Goal: Task Accomplishment & Management: Manage account settings

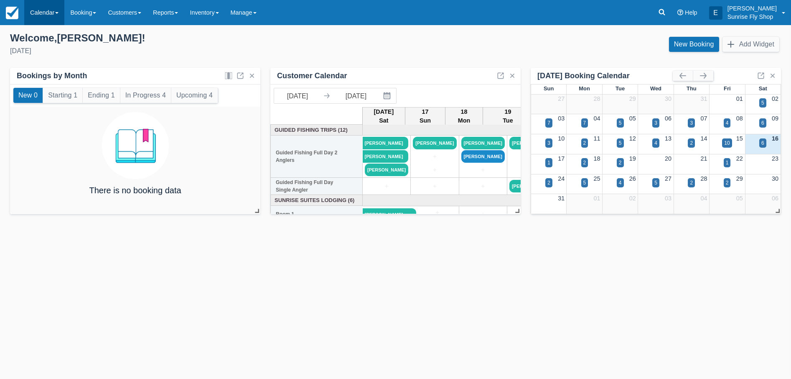
click at [59, 11] on link "Calendar" at bounding box center [44, 12] width 40 height 25
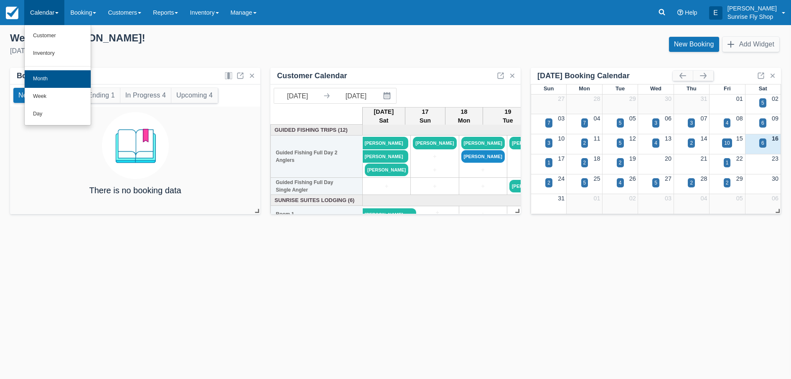
click at [44, 77] on link "Month" at bounding box center [58, 79] width 66 height 18
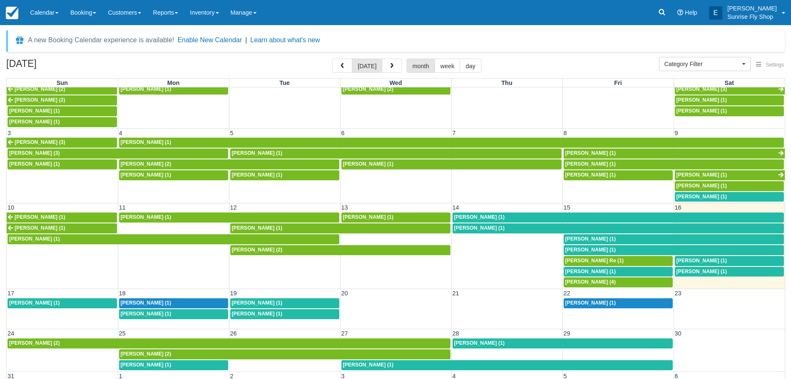
scroll to position [12, 0]
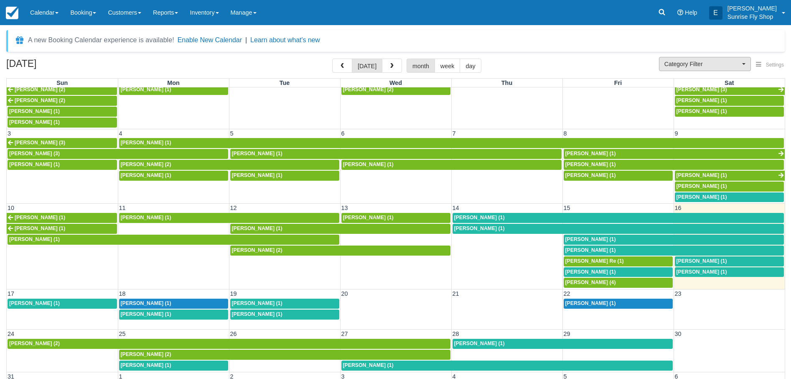
click at [713, 61] on span "Category Filter" at bounding box center [702, 64] width 76 height 8
click at [708, 89] on span "Sunrise Suites Lodging" at bounding box center [691, 92] width 54 height 8
select select "1"
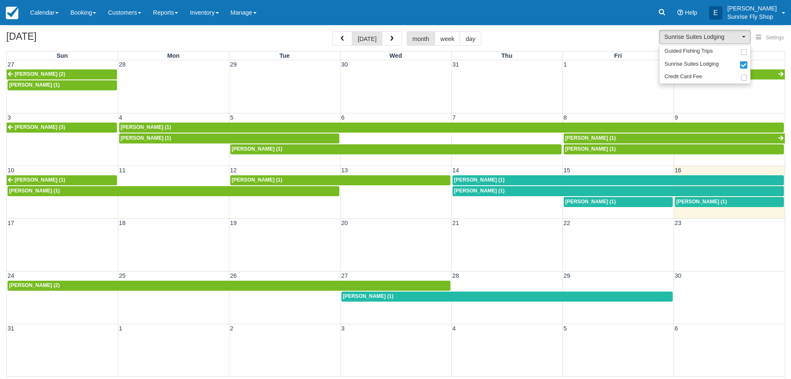
scroll to position [27, 0]
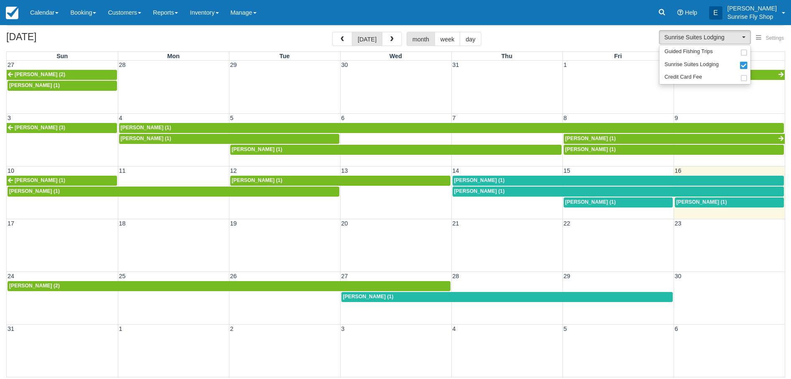
click at [689, 180] on div "[PERSON_NAME] (1)" at bounding box center [618, 180] width 328 height 7
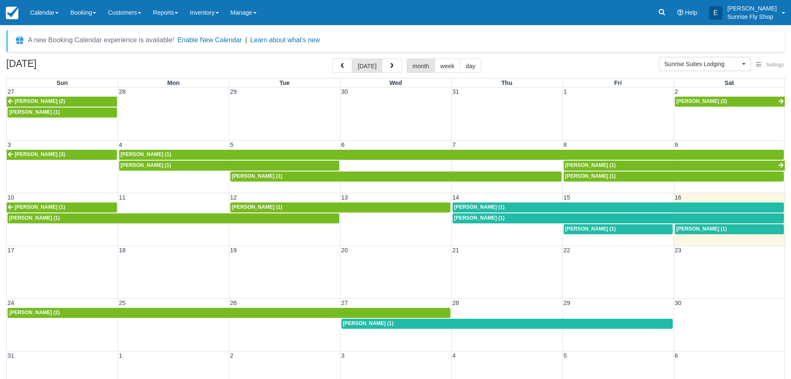
scroll to position [27, 0]
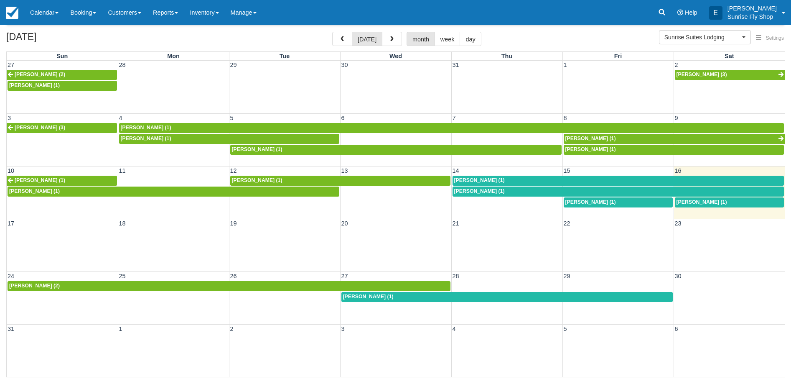
click at [697, 200] on span "Jack Baldwin (1)" at bounding box center [702, 202] width 51 height 6
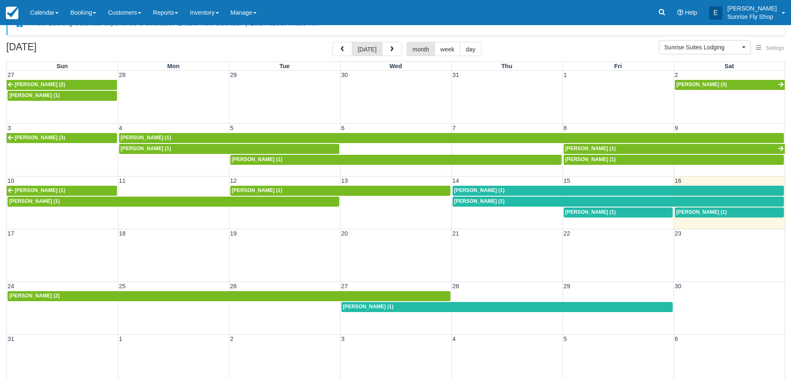
scroll to position [18, 0]
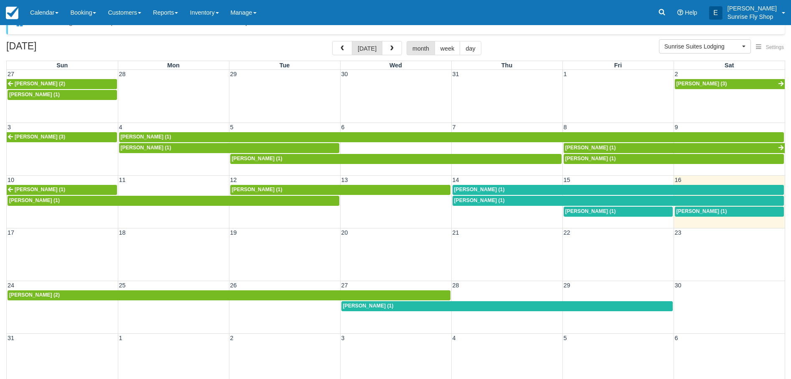
click at [561, 198] on div "[PERSON_NAME] (1)" at bounding box center [618, 200] width 328 height 7
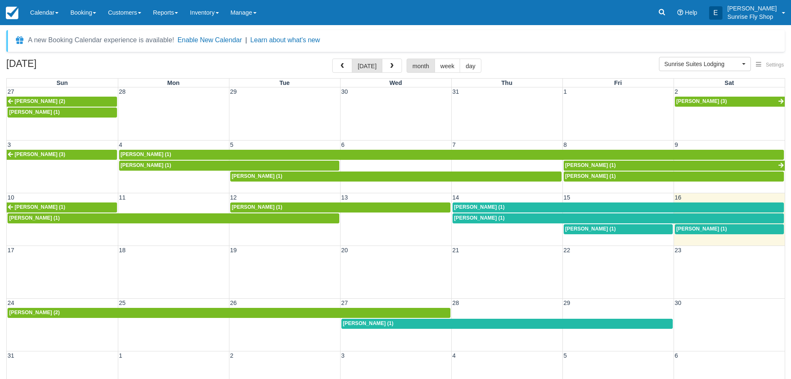
scroll to position [18, 0]
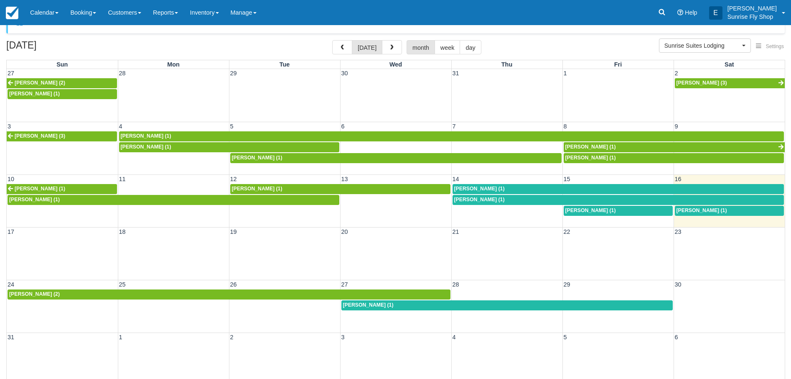
click at [77, 294] on div "[PERSON_NAME] (2)" at bounding box center [229, 294] width 440 height 7
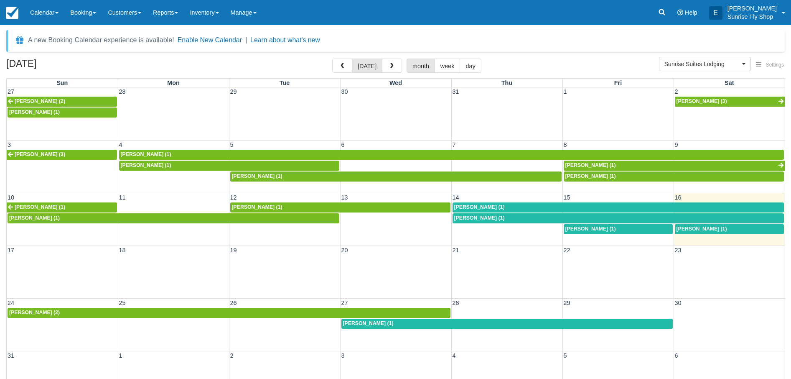
scroll to position [18, 0]
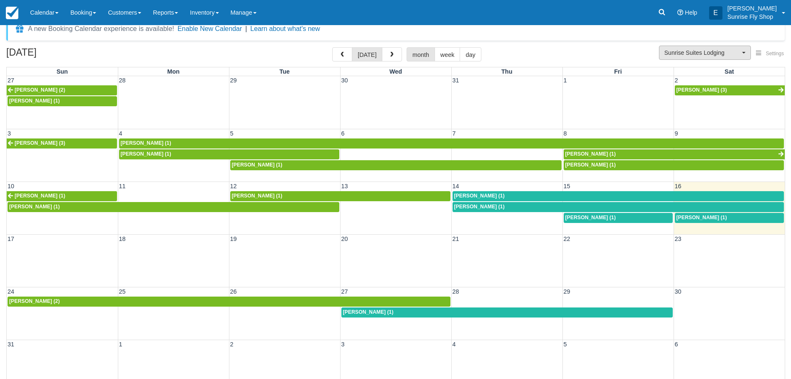
click at [700, 45] on div "A new Booking Calendar experience is available! Enable New Calendar | Learn abo…" at bounding box center [395, 207] width 779 height 376
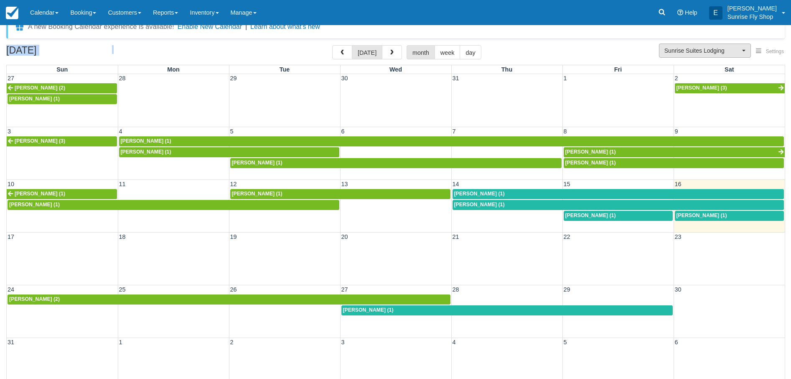
click at [696, 50] on span "Sunrise Suites Lodging" at bounding box center [702, 50] width 76 height 8
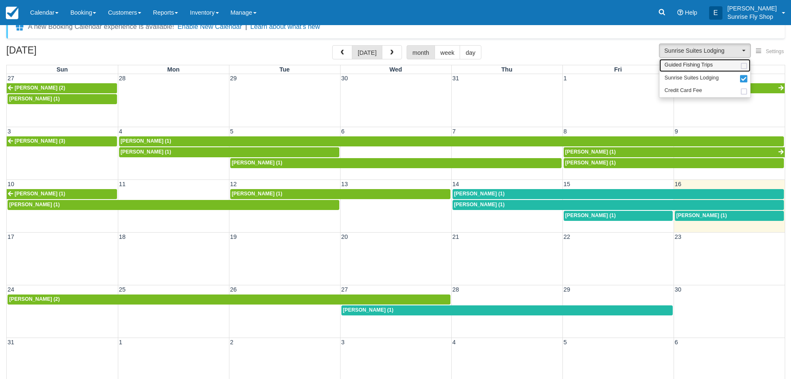
click at [708, 69] on span "Guided Fishing Trips" at bounding box center [688, 65] width 48 height 8
select select "2"
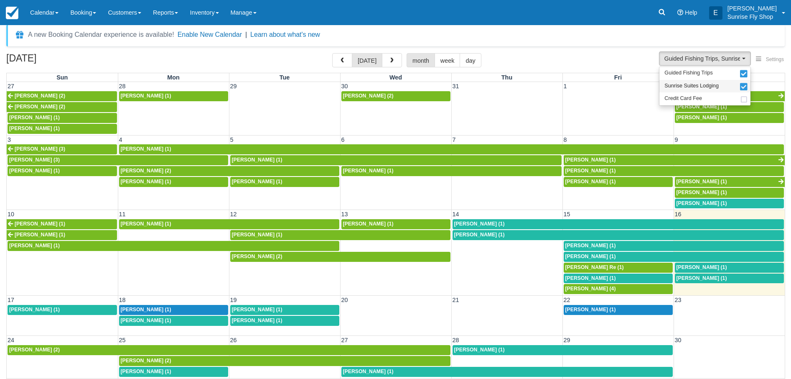
scroll to position [5, 0]
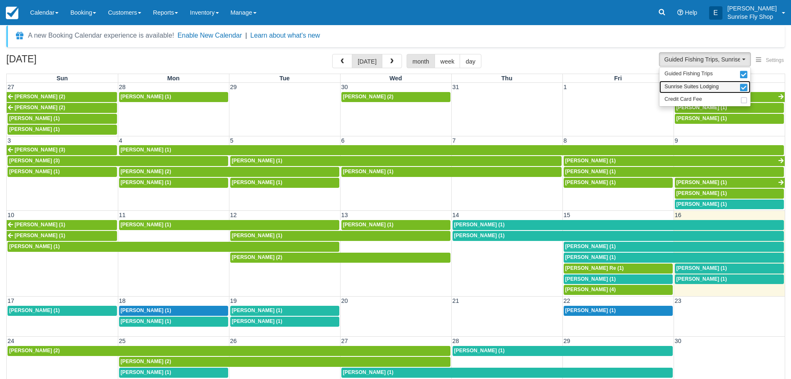
click at [707, 87] on span "Sunrise Suites Lodging" at bounding box center [691, 87] width 54 height 8
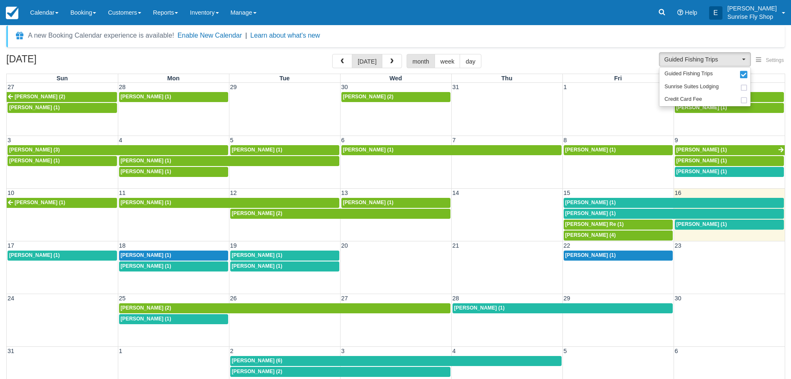
click at [282, 267] on span "Wendy Sammarco (1)" at bounding box center [257, 266] width 51 height 6
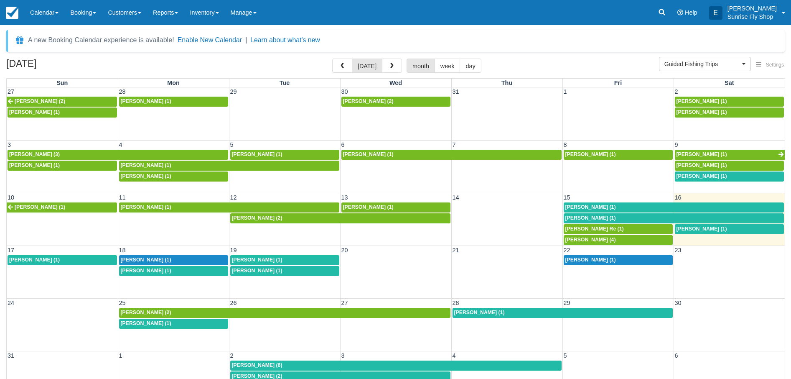
scroll to position [5, 0]
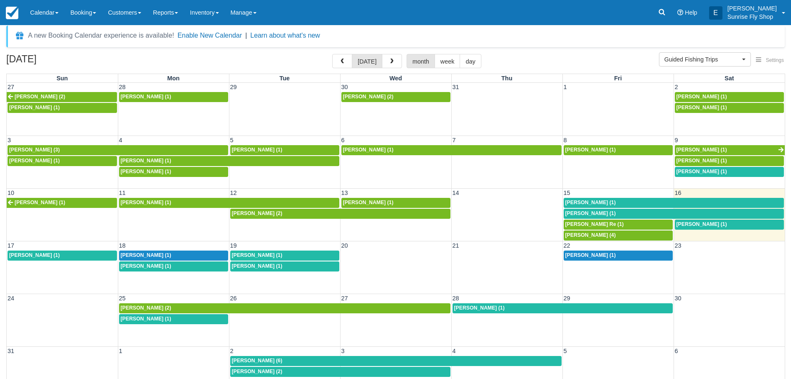
click at [611, 201] on div "Brian Hall (1)" at bounding box center [673, 202] width 217 height 7
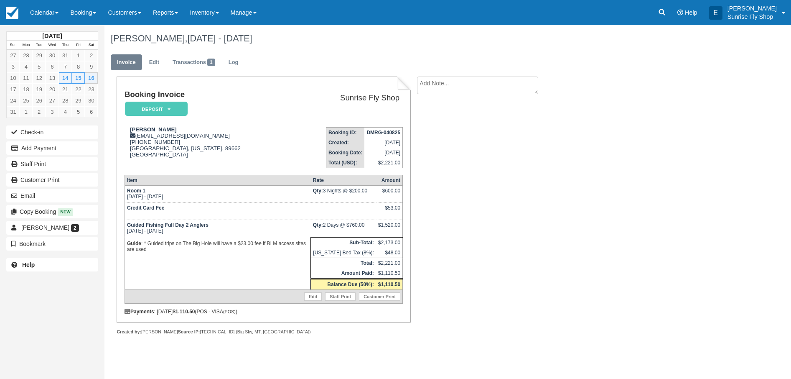
click at [173, 109] on em "Deposit" at bounding box center [156, 109] width 63 height 15
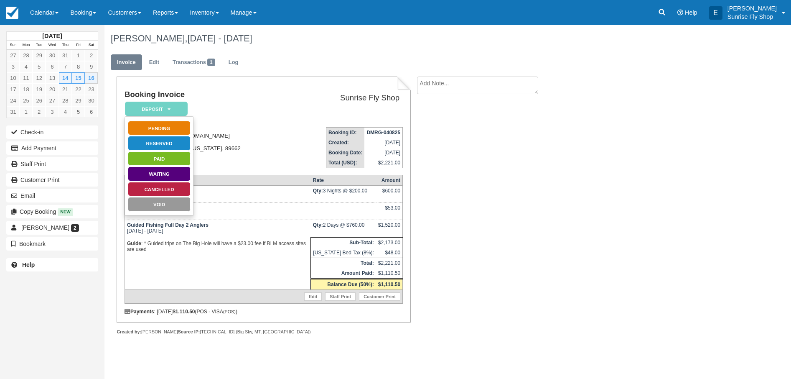
click at [249, 127] on div "Brian Hall bnhall@hotmail.com 1 (360) 903-7101 Vancouver, Washington, 89662 Uni…" at bounding box center [209, 147] width 168 height 42
click at [70, 145] on button "Add Payment" at bounding box center [52, 147] width 92 height 13
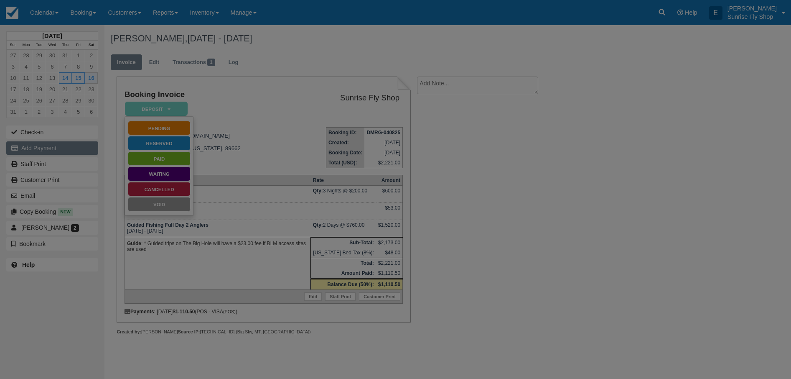
type input "08/16/25"
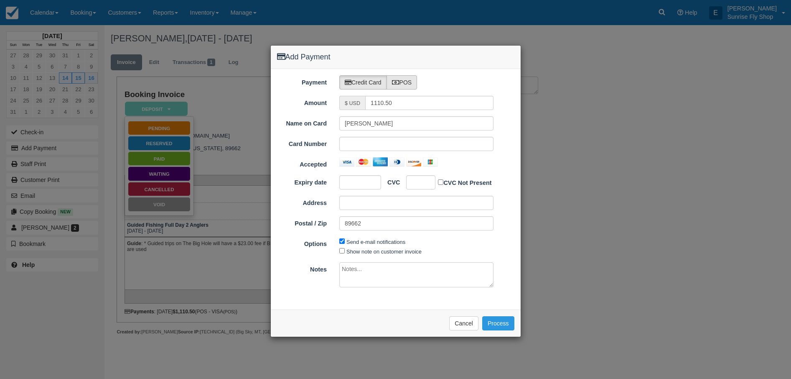
click at [405, 86] on label "POS" at bounding box center [402, 82] width 31 height 14
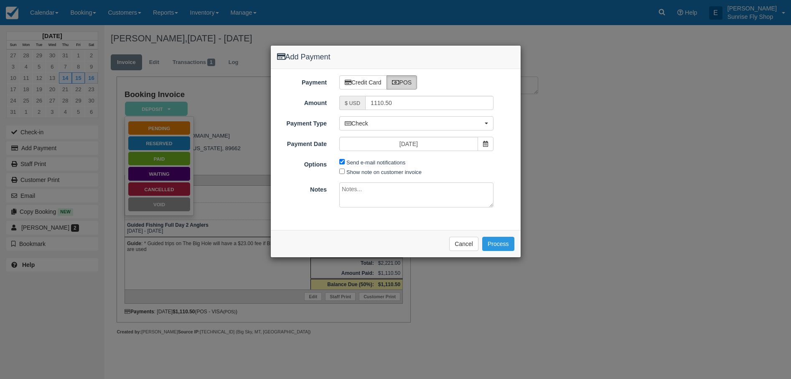
radio input "true"
click at [405, 120] on span "Check" at bounding box center [414, 123] width 138 height 8
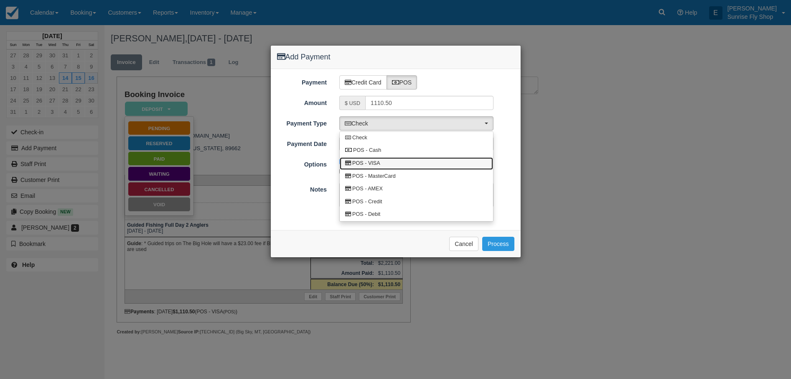
click at [396, 162] on link "POS - VISA" at bounding box center [416, 163] width 153 height 13
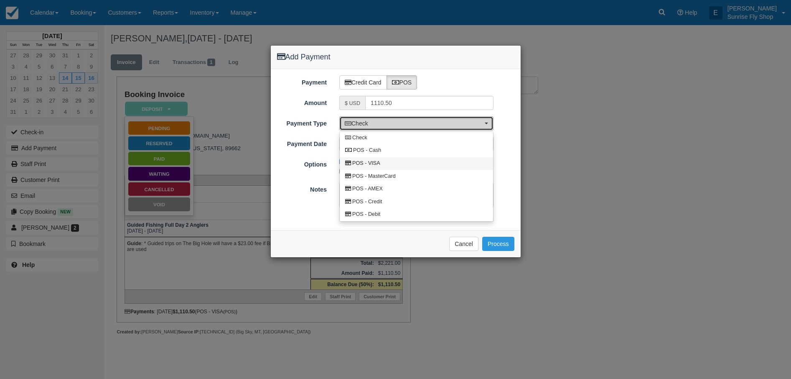
select select "VISA"
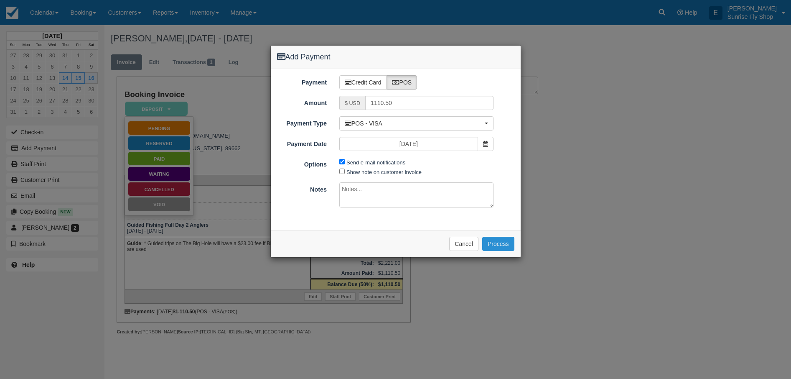
click at [499, 243] on button "Process" at bounding box center [498, 244] width 32 height 14
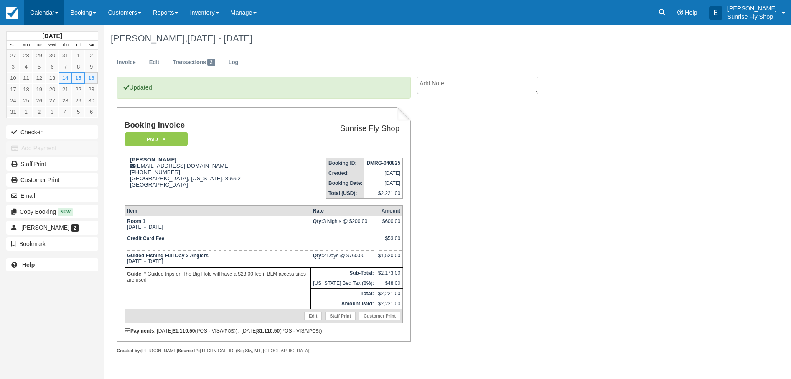
click at [47, 15] on link "Calendar" at bounding box center [44, 12] width 40 height 25
click at [55, 79] on link "Month" at bounding box center [58, 79] width 66 height 18
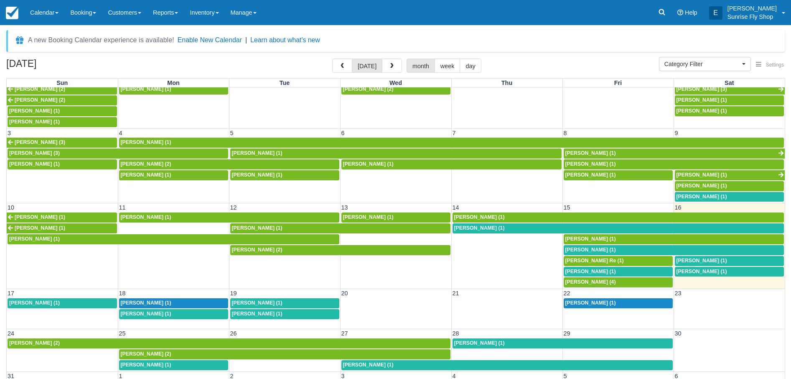
scroll to position [12, 0]
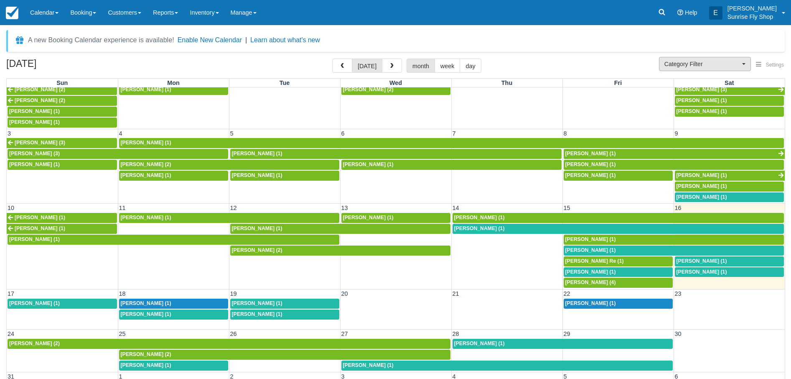
click at [695, 67] on span "Category Filter" at bounding box center [702, 64] width 76 height 8
click at [696, 93] on span "Sunrise Suites Lodging" at bounding box center [691, 92] width 54 height 8
select select "1"
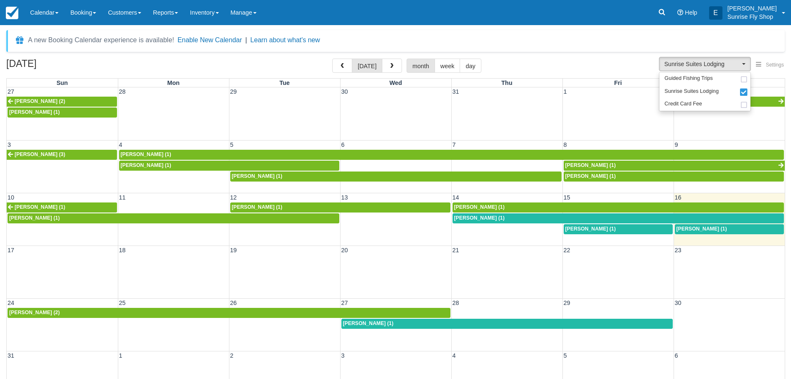
click at [599, 229] on div "Ed Mineau (1)" at bounding box center [618, 229] width 106 height 7
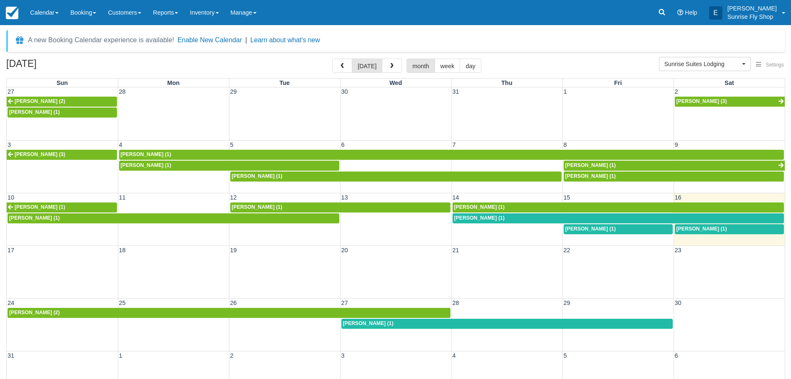
click at [693, 229] on span "[PERSON_NAME] (1)" at bounding box center [702, 229] width 51 height 6
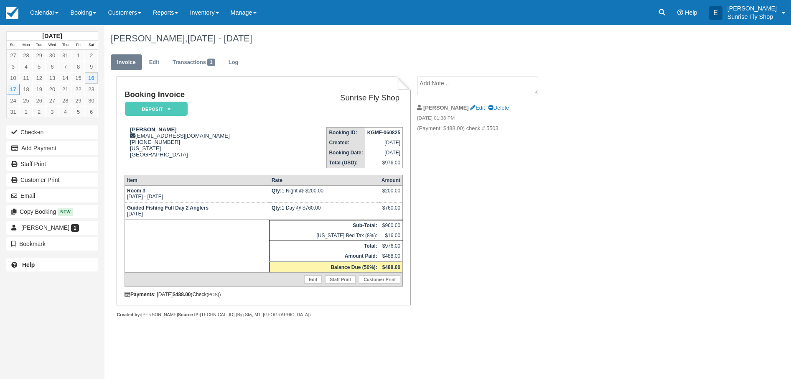
scroll to position [0, 0]
click at [134, 200] on td "Room 3 Sat Aug 16 2025 - Sun Aug 17 2025" at bounding box center [197, 194] width 145 height 17
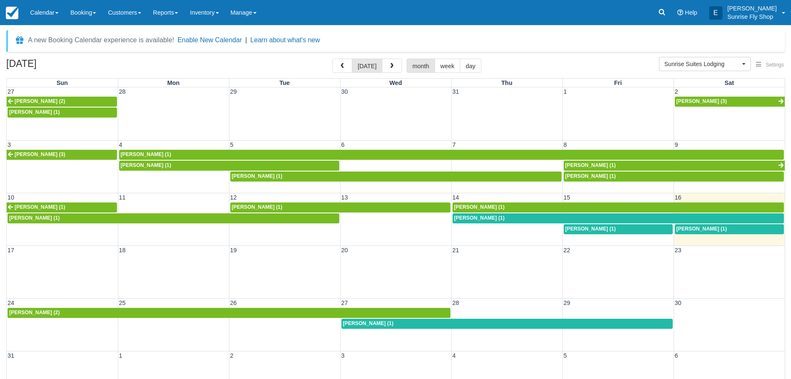
click at [702, 229] on span "Jack Baldwin (1)" at bounding box center [702, 229] width 51 height 6
click at [573, 226] on span "[PERSON_NAME] (1)" at bounding box center [590, 229] width 51 height 6
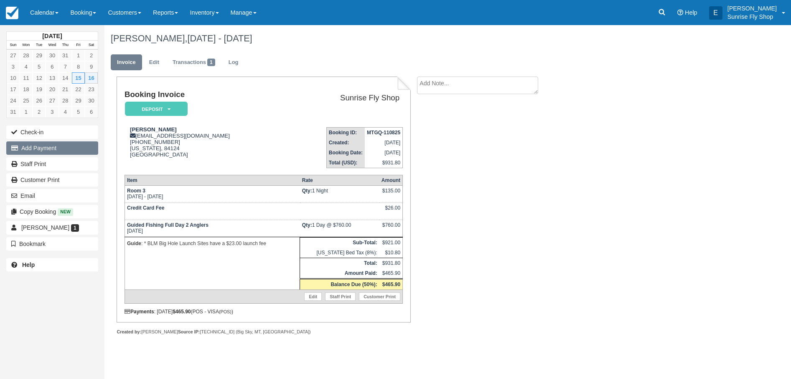
click at [82, 142] on button "Add Payment" at bounding box center [52, 147] width 92 height 13
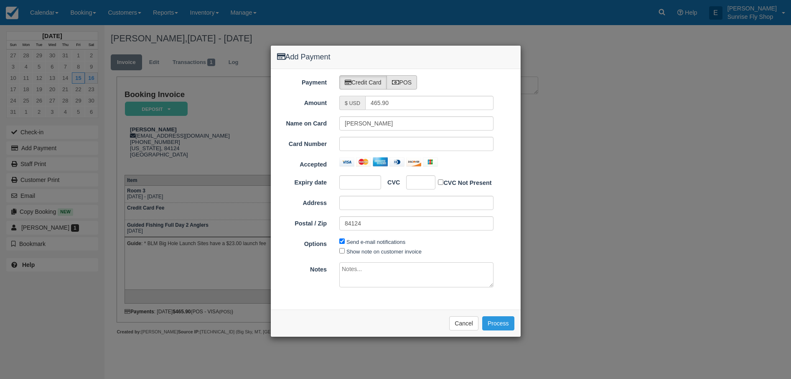
click at [414, 81] on label "POS" at bounding box center [402, 82] width 31 height 14
radio input "true"
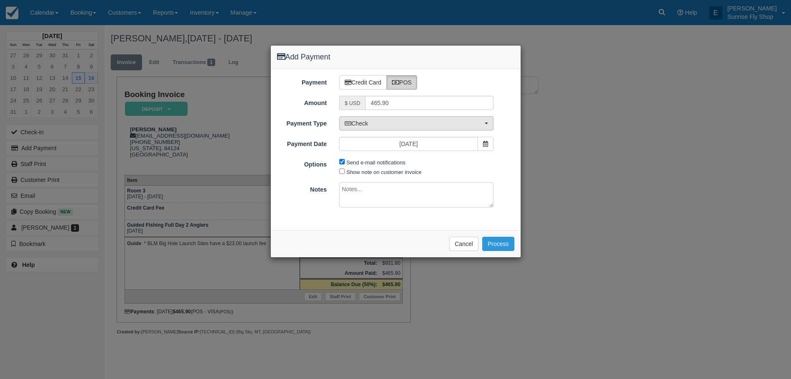
click at [478, 121] on span "Check" at bounding box center [414, 123] width 138 height 8
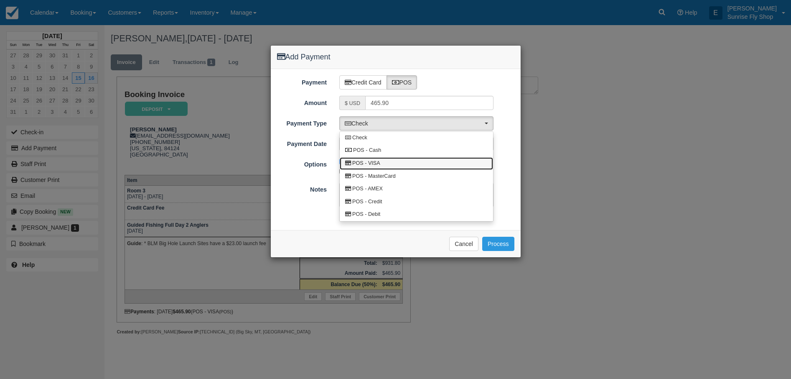
click at [429, 163] on link "POS - VISA" at bounding box center [416, 163] width 153 height 13
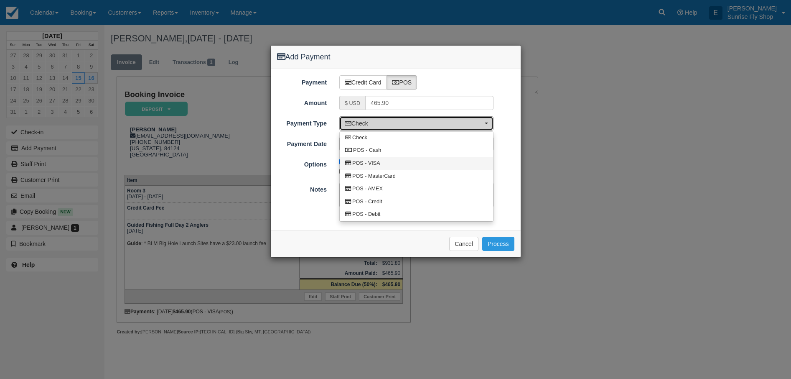
select select "VISA"
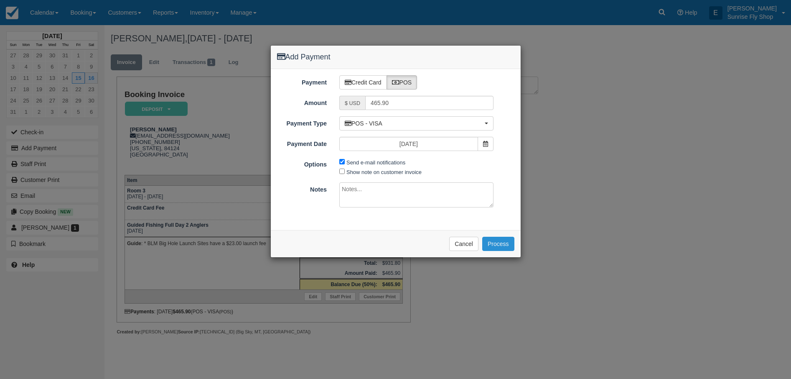
click at [502, 241] on button "Process" at bounding box center [498, 244] width 32 height 14
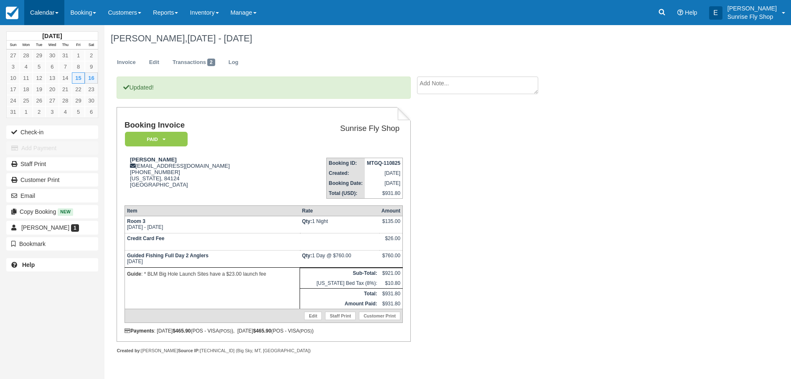
click at [36, 10] on link "Calendar" at bounding box center [44, 12] width 40 height 25
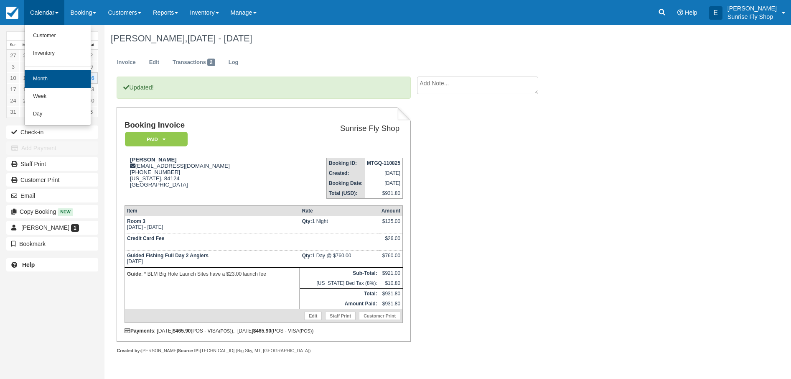
click at [75, 73] on link "Month" at bounding box center [58, 79] width 66 height 18
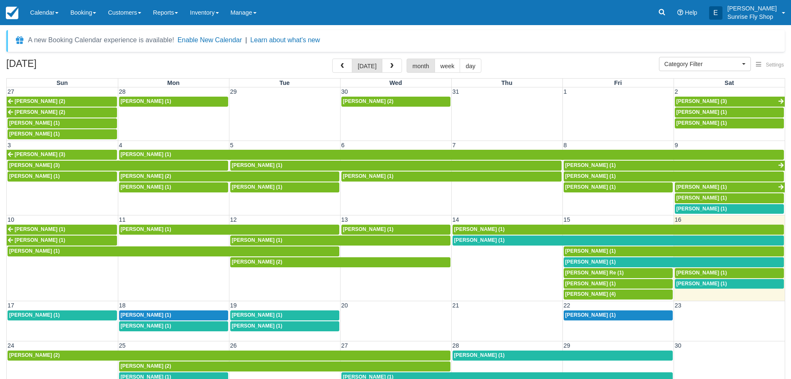
select select
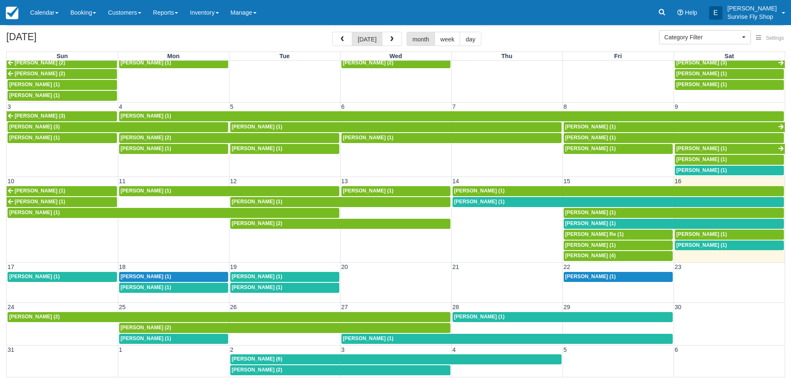
scroll to position [27, 0]
click at [694, 242] on span "Jack Baldwin (1)" at bounding box center [702, 245] width 51 height 6
